Goal: Communication & Community: Connect with others

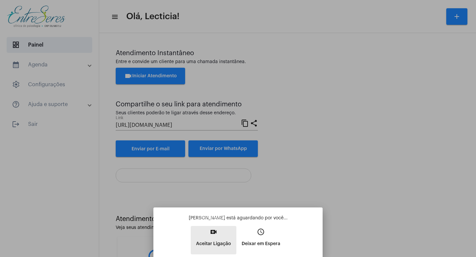
click at [216, 243] on p "Aceitar Ligação" at bounding box center [213, 244] width 35 height 12
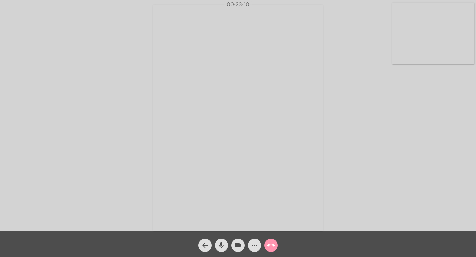
click at [435, 30] on video at bounding box center [434, 34] width 82 height 62
click at [58, 105] on video at bounding box center [74, 117] width 82 height 109
click at [269, 247] on mat-icon "call_end" at bounding box center [271, 246] width 8 height 8
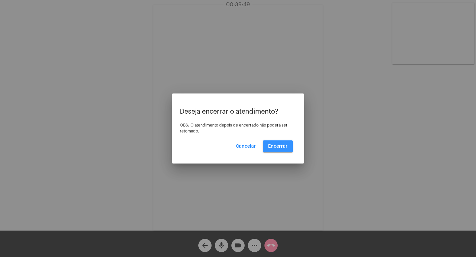
click at [281, 143] on button "Encerrar" at bounding box center [278, 147] width 30 height 12
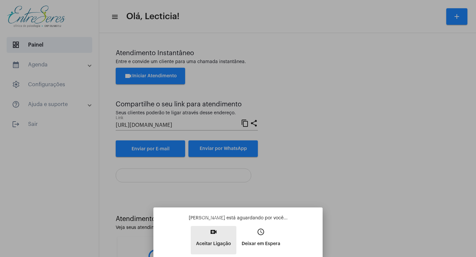
click at [212, 232] on mat-icon "video_call" at bounding box center [214, 232] width 8 height 8
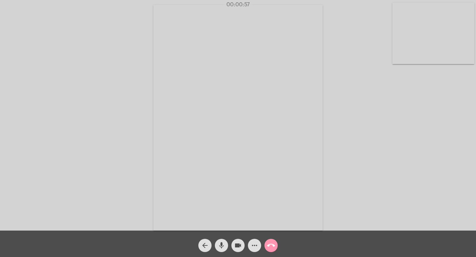
click at [271, 241] on span "call_end" at bounding box center [271, 245] width 8 height 13
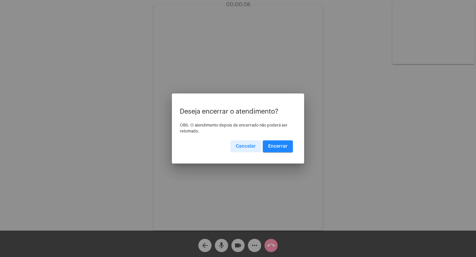
click at [275, 146] on span "Encerrar" at bounding box center [278, 146] width 20 height 5
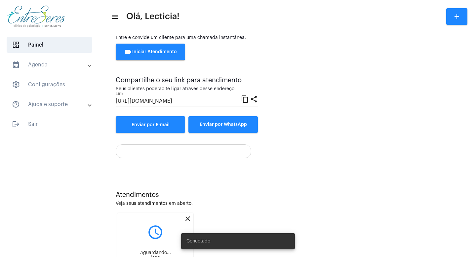
scroll to position [75, 0]
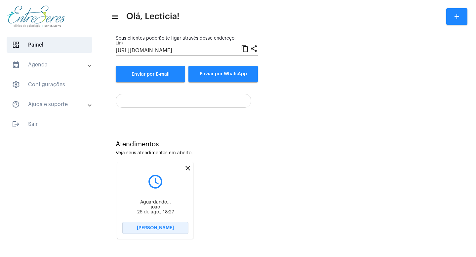
click at [165, 230] on span "[PERSON_NAME]" at bounding box center [155, 228] width 37 height 5
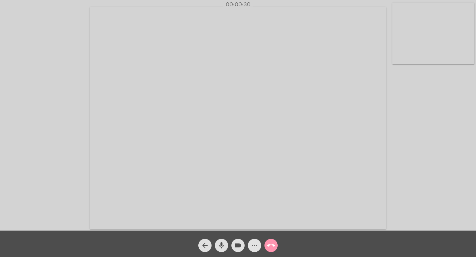
click at [256, 248] on mat-icon "more_horiz" at bounding box center [255, 246] width 8 height 8
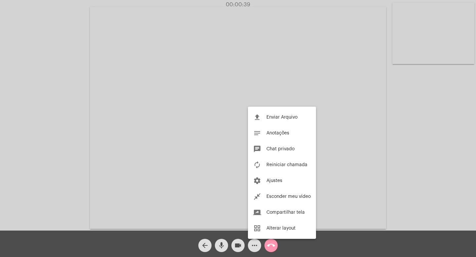
click at [426, 119] on div at bounding box center [238, 128] width 476 height 257
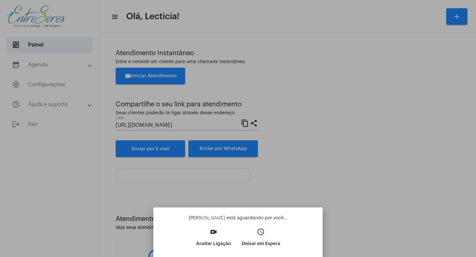
click at [213, 232] on mat-icon "video_call" at bounding box center [214, 232] width 8 height 8
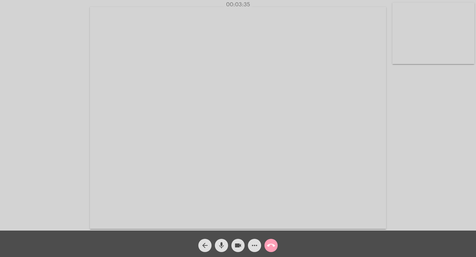
click at [271, 244] on mat-icon "call_end" at bounding box center [271, 246] width 8 height 8
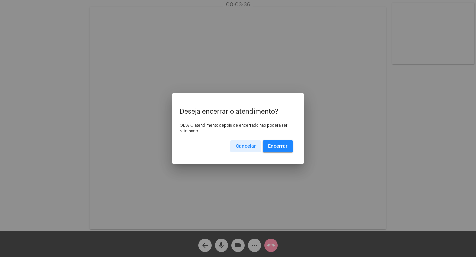
click at [279, 145] on span "Encerrar" at bounding box center [278, 146] width 20 height 5
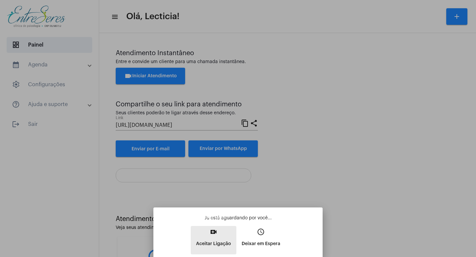
click at [215, 233] on mat-icon "video_call" at bounding box center [214, 232] width 8 height 8
